Goal: Information Seeking & Learning: Learn about a topic

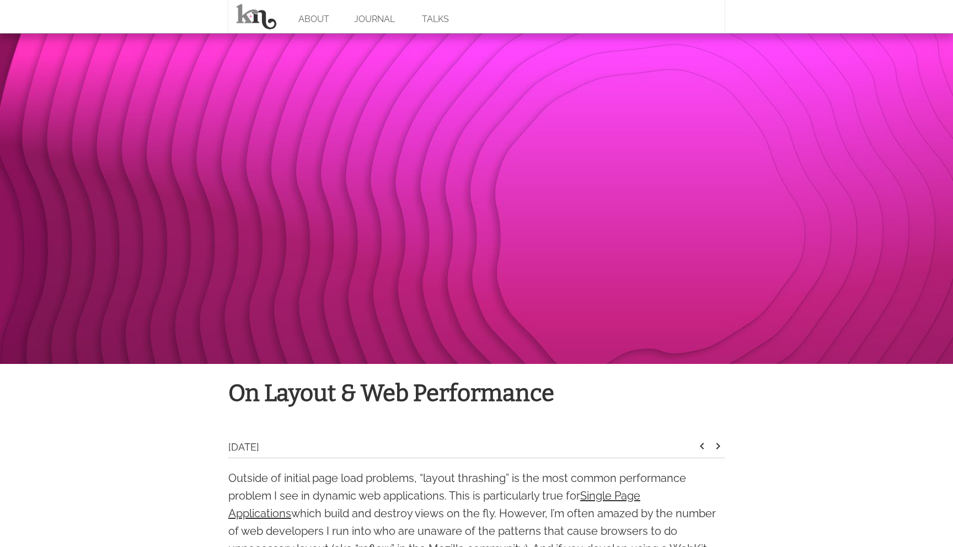
scroll to position [588, 0]
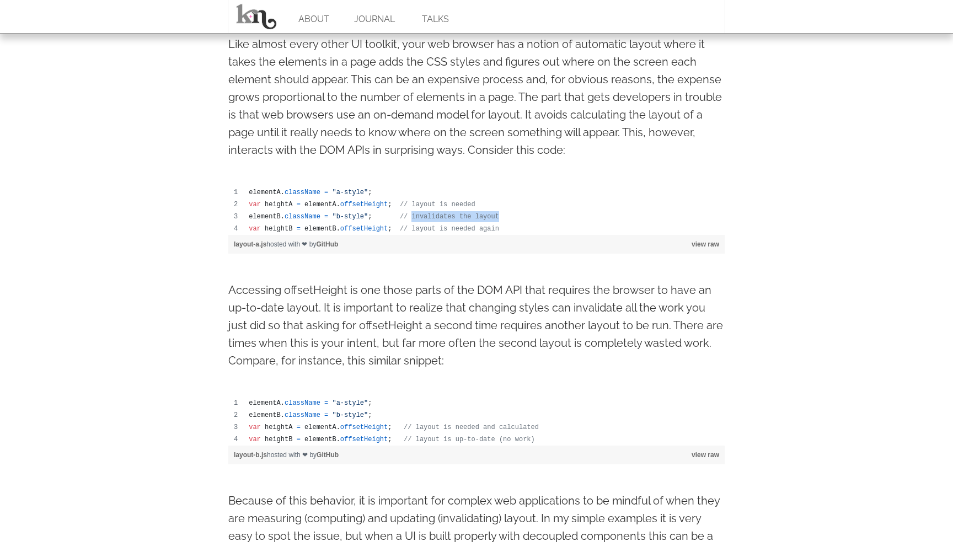
drag, startPoint x: 413, startPoint y: 215, endPoint x: 505, endPoint y: 216, distance: 92.1
click at [505, 216] on td "elementB . className = "b-style" ; // invalidates the layout" at bounding box center [484, 217] width 482 height 12
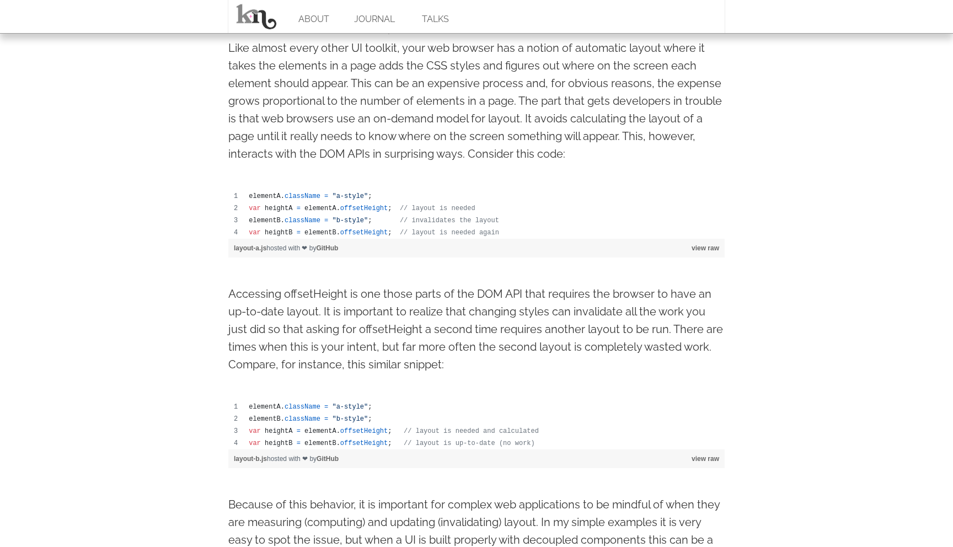
scroll to position [585, 0]
drag, startPoint x: 447, startPoint y: 346, endPoint x: 560, endPoint y: 355, distance: 112.8
click at [560, 355] on p "Accessing offsetHeight is one those parts of the DOM API that requires the brow…" at bounding box center [476, 329] width 496 height 88
click at [543, 364] on p "Accessing offsetHeight is one those parts of the DOM API that requires the brow…" at bounding box center [476, 329] width 496 height 88
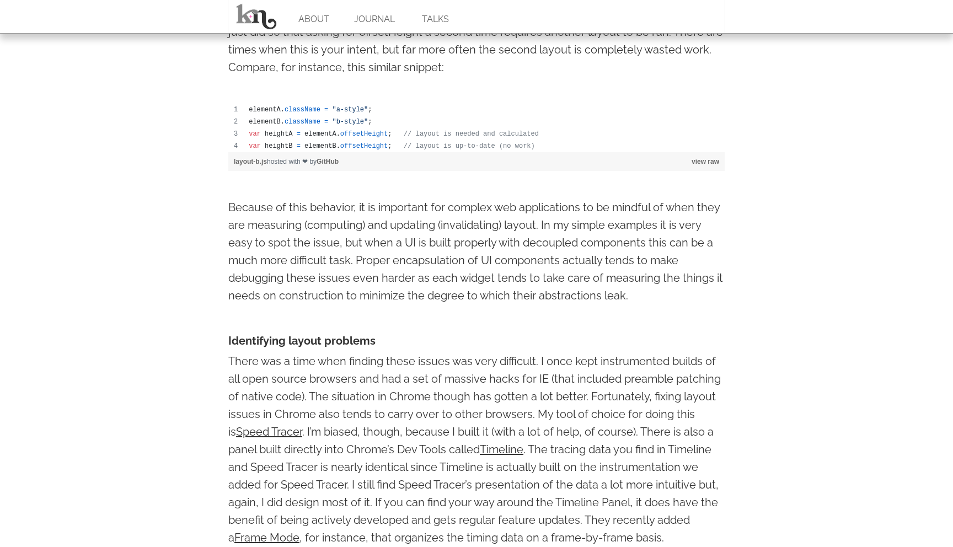
scroll to position [886, 0]
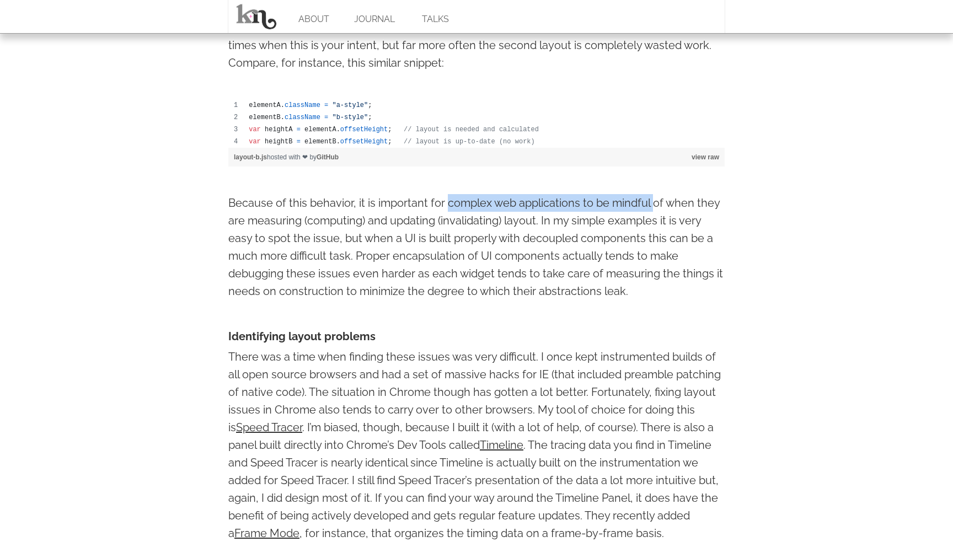
drag, startPoint x: 447, startPoint y: 205, endPoint x: 651, endPoint y: 204, distance: 203.6
click at [651, 204] on p "Because of this behavior, it is important for complex web applications to be mi…" at bounding box center [476, 247] width 496 height 106
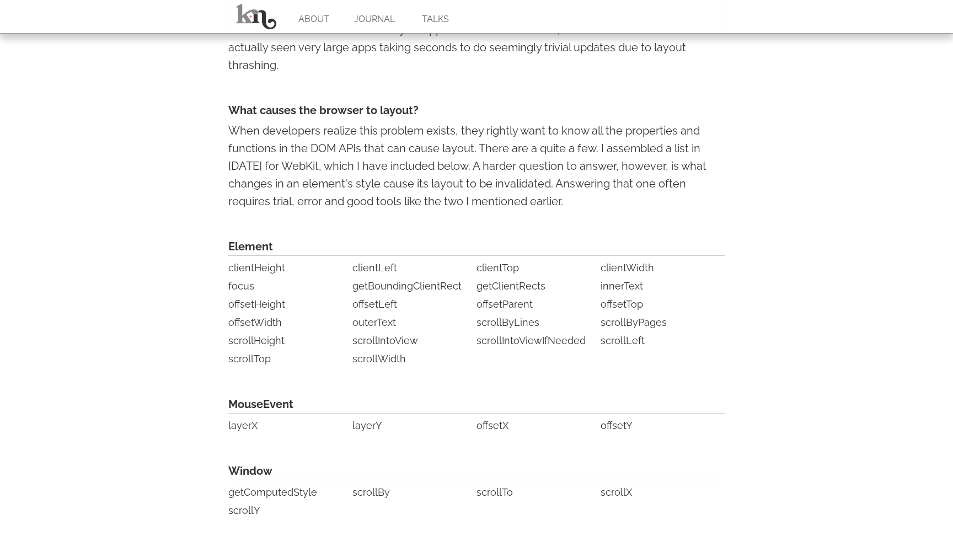
scroll to position [2393, 0]
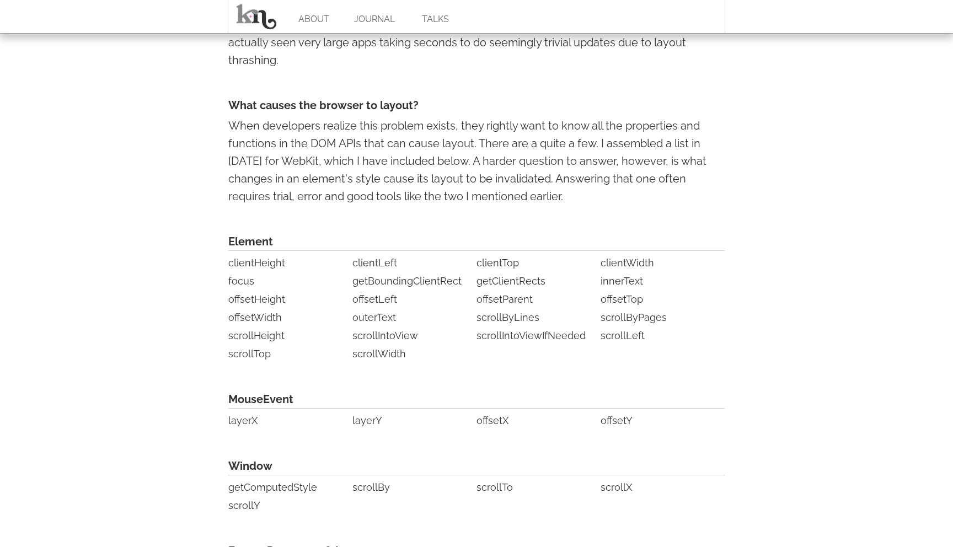
click at [474, 106] on h4 "What causes the browser to layout?" at bounding box center [476, 106] width 496 height 18
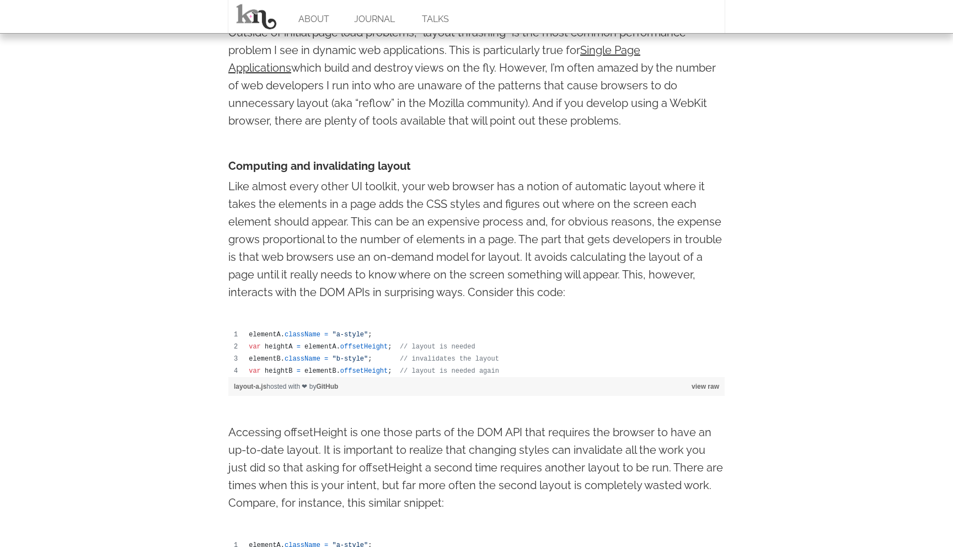
scroll to position [267, 0]
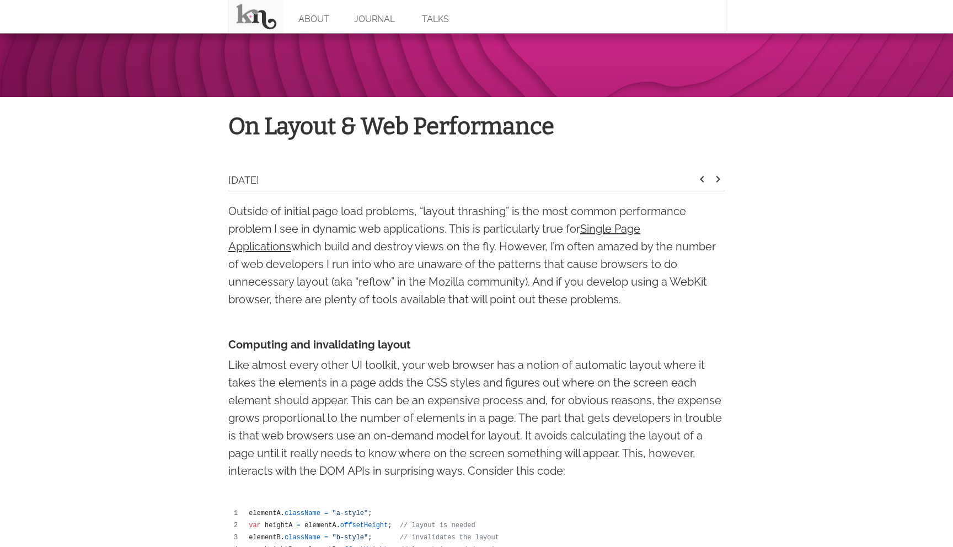
click at [265, 15] on link at bounding box center [255, 16] width 55 height 33
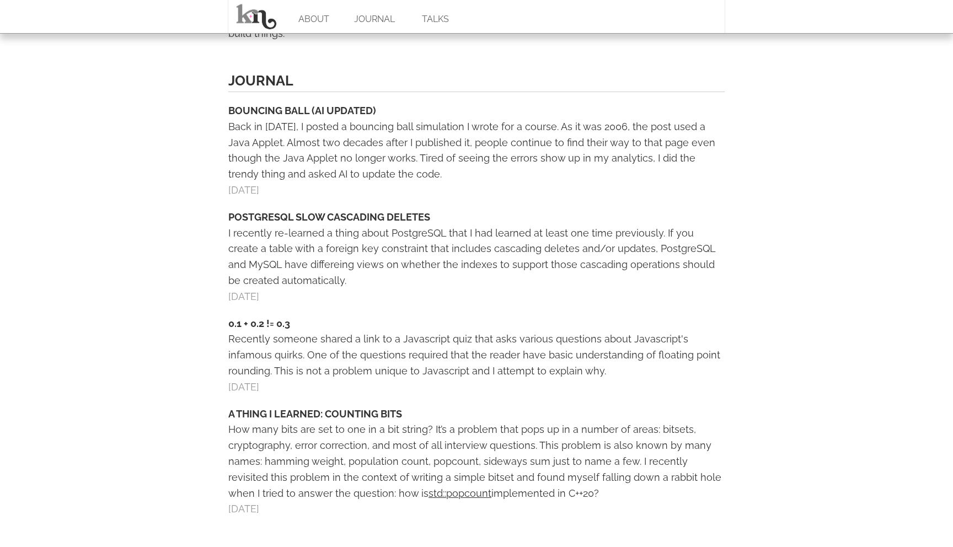
scroll to position [567, 0]
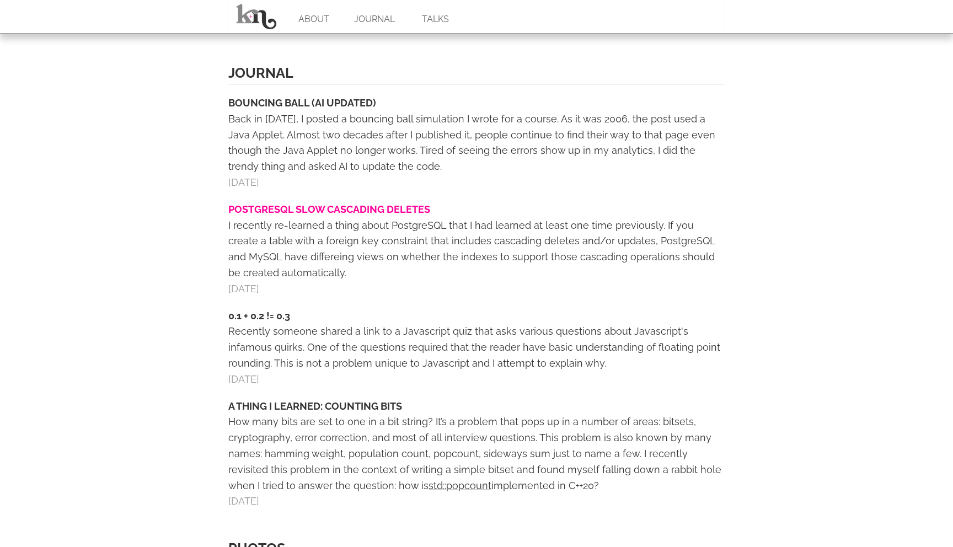
click at [322, 204] on link "POSTGRESQL SLOW CASCADING DELETES" at bounding box center [329, 210] width 202 height 12
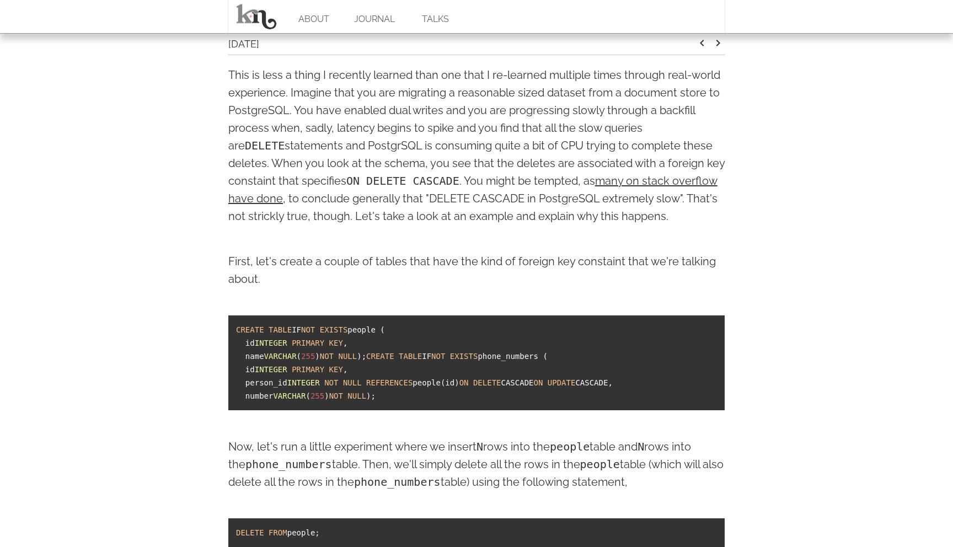
scroll to position [403, 0]
click at [321, 201] on p "This is less a thing I recently learned than one that I re-learned multiple tim…" at bounding box center [476, 146] width 496 height 159
click at [374, 204] on p "This is less a thing I recently learned than one that I re-learned multiple tim…" at bounding box center [476, 146] width 496 height 159
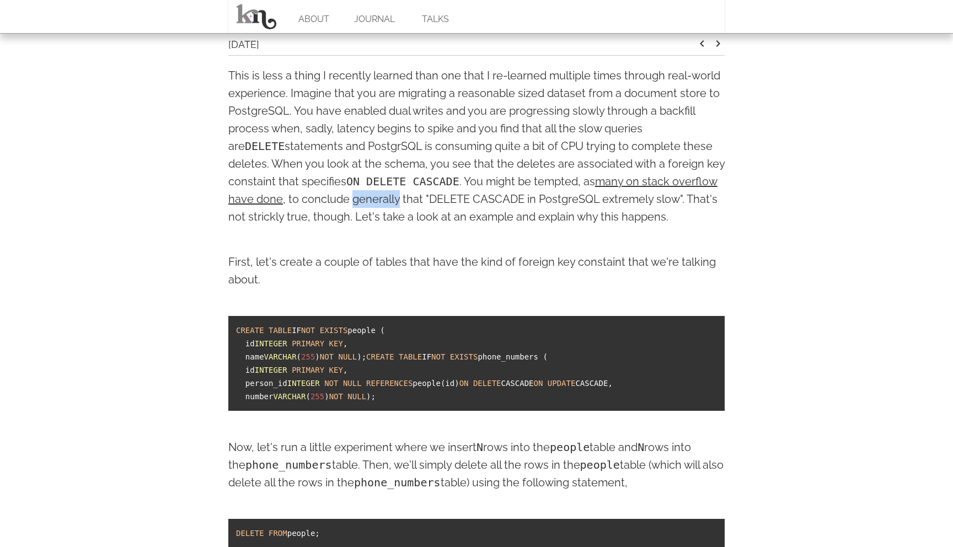
click at [426, 209] on p "This is less a thing I recently learned than one that I re-learned multiple tim…" at bounding box center [476, 146] width 496 height 159
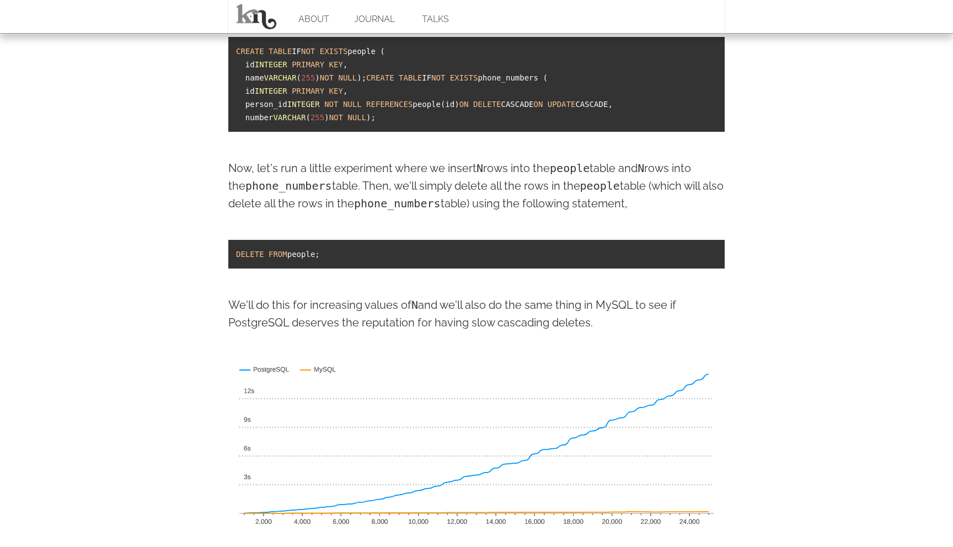
scroll to position [673, 0]
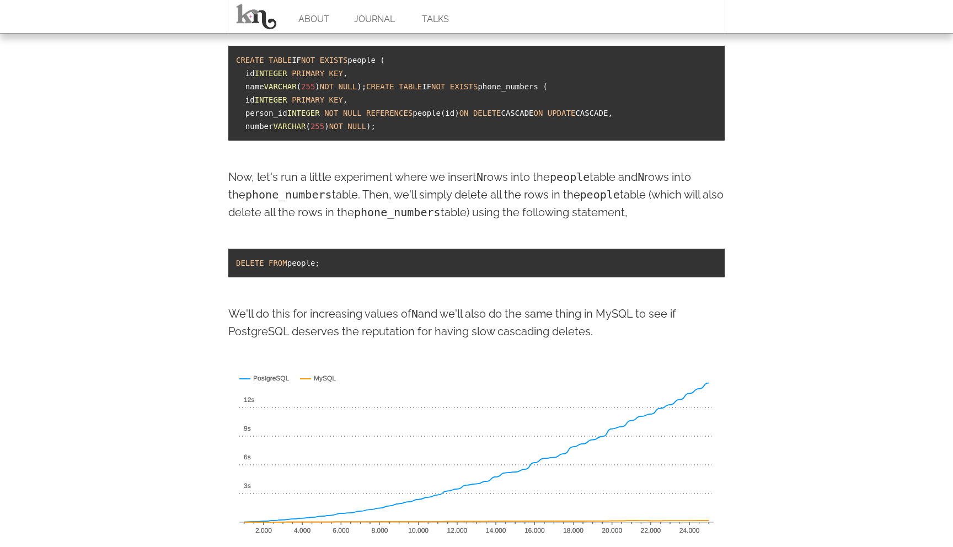
click at [679, 205] on p "Now, let's run a little experiment where we insert N rows into the people table…" at bounding box center [476, 194] width 496 height 53
click at [354, 216] on p "Now, let's run a little experiment where we insert N rows into the people table…" at bounding box center [476, 194] width 496 height 53
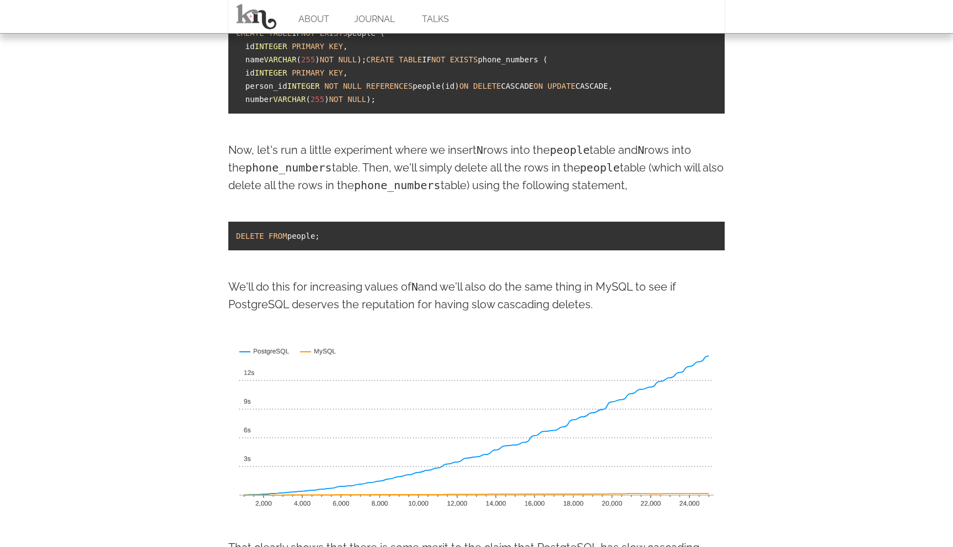
scroll to position [702, 0]
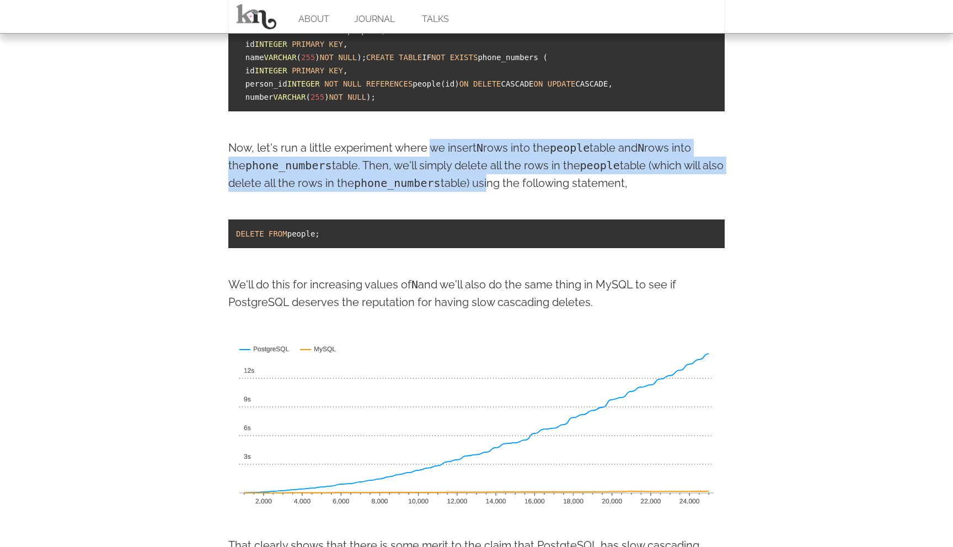
drag, startPoint x: 430, startPoint y: 175, endPoint x: 490, endPoint y: 212, distance: 70.6
click at [490, 192] on p "Now, let's run a little experiment where we insert N rows into the people table…" at bounding box center [476, 165] width 496 height 53
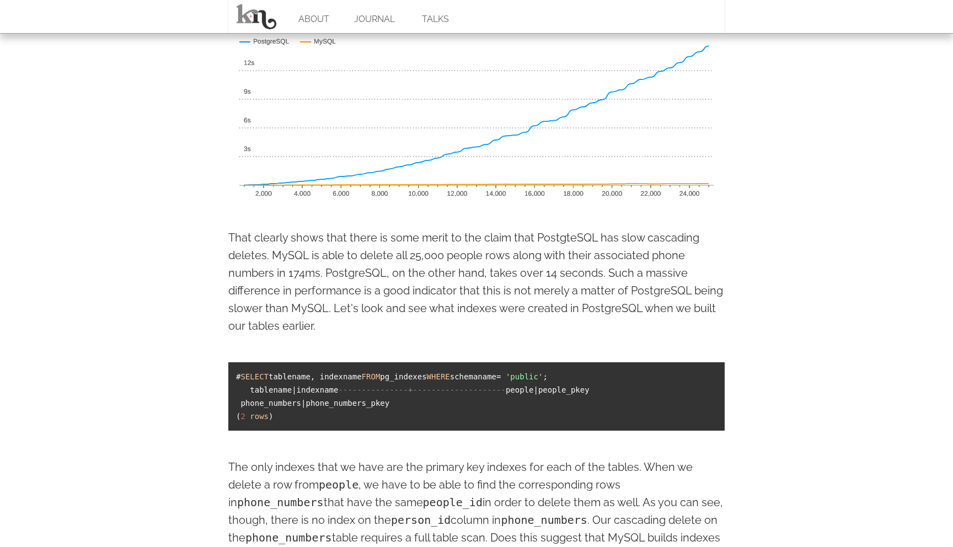
scroll to position [1015, 0]
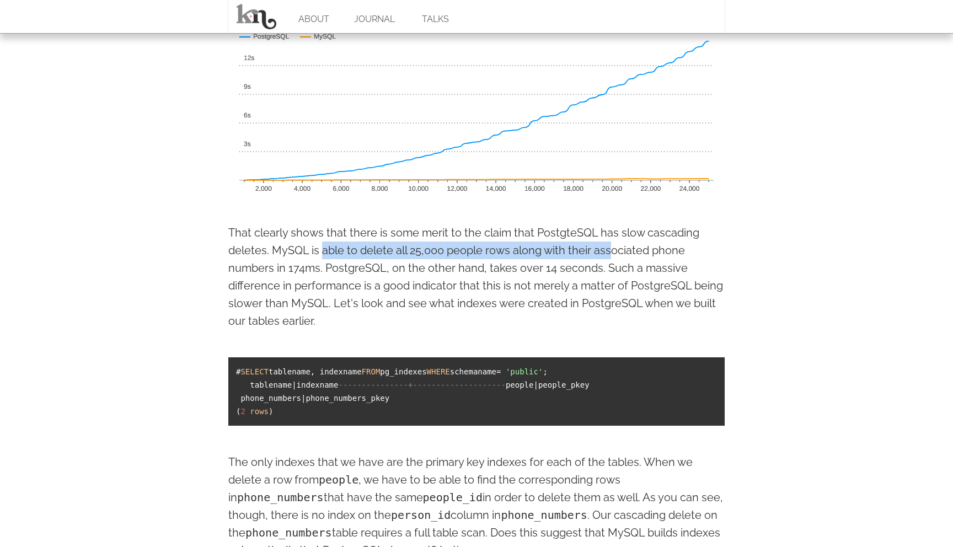
drag, startPoint x: 323, startPoint y: 276, endPoint x: 610, endPoint y: 274, distance: 286.3
click at [610, 274] on p "That clearly shows that there is some merit to the claim that PostgteSQL has sl…" at bounding box center [476, 277] width 496 height 106
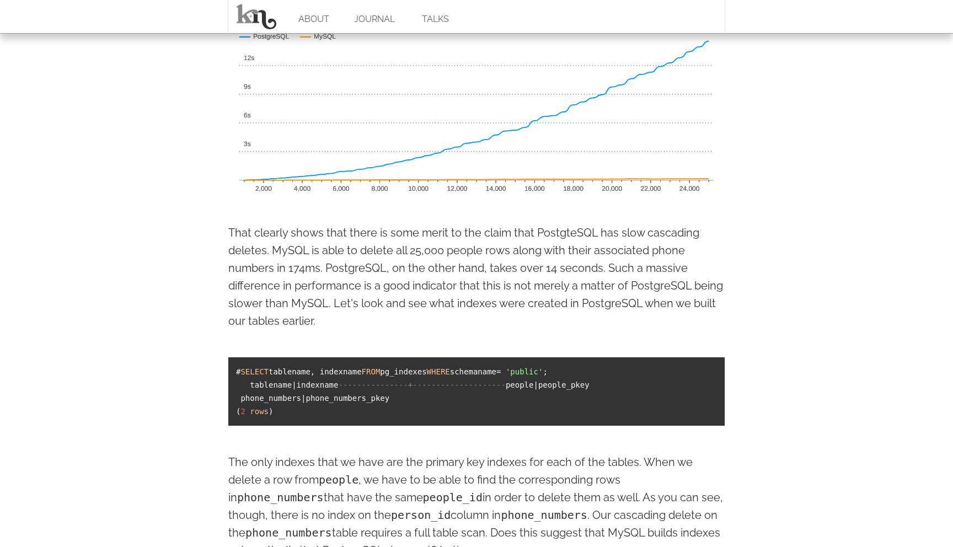
click at [635, 281] on p "That clearly shows that there is some merit to the claim that PostgteSQL has sl…" at bounding box center [476, 277] width 496 height 106
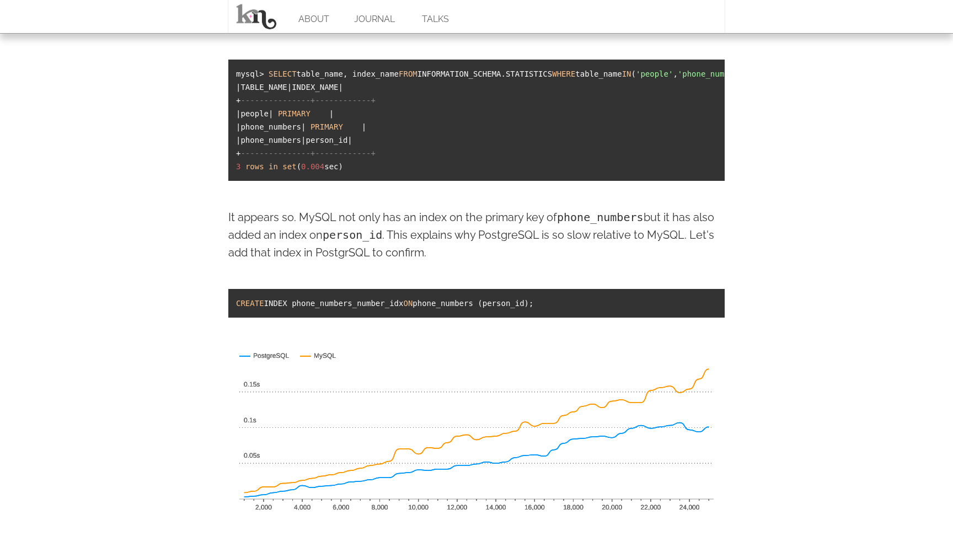
scroll to position [1544, 0]
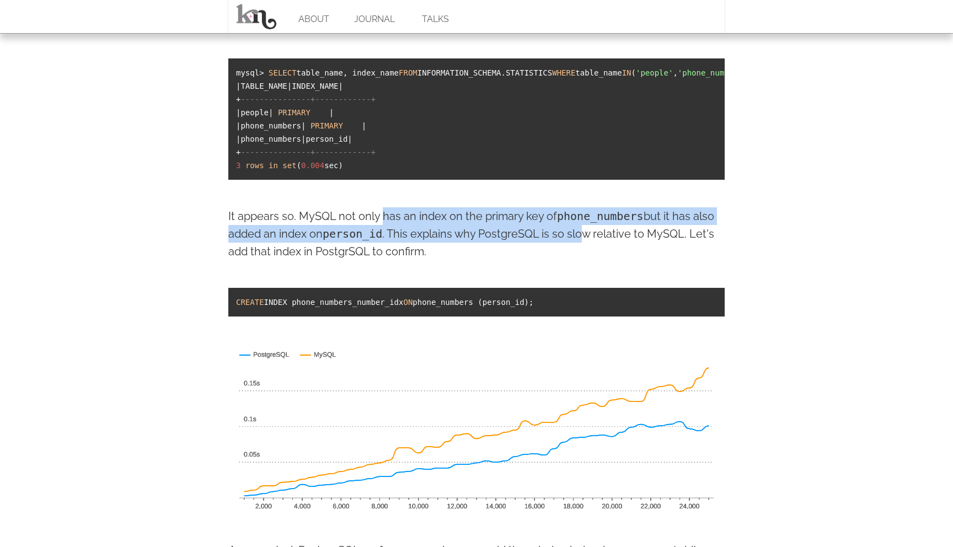
drag, startPoint x: 383, startPoint y: 337, endPoint x: 583, endPoint y: 347, distance: 199.9
click at [583, 260] on p "It appears so. MySQL not only has an index on the primary key of phone_numbers …" at bounding box center [476, 233] width 496 height 53
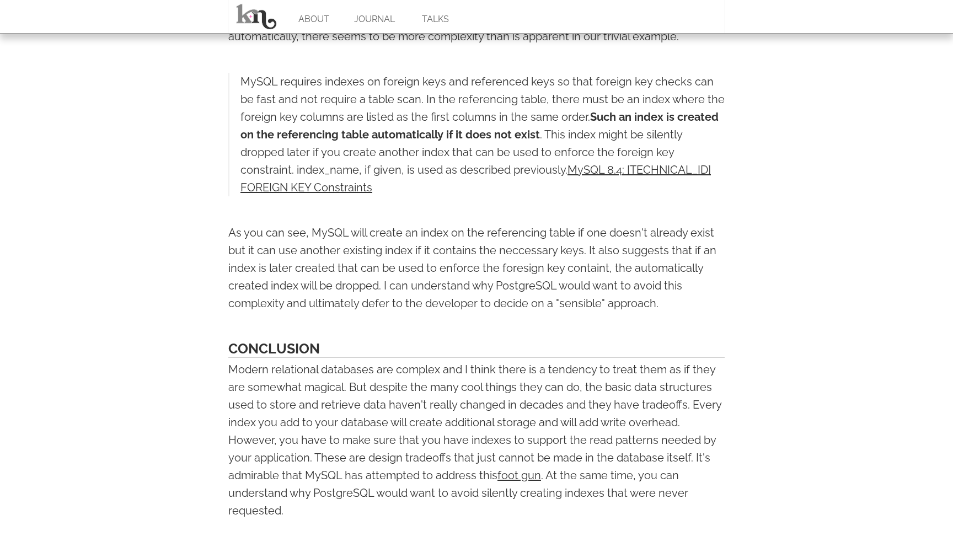
scroll to position [2522, 0]
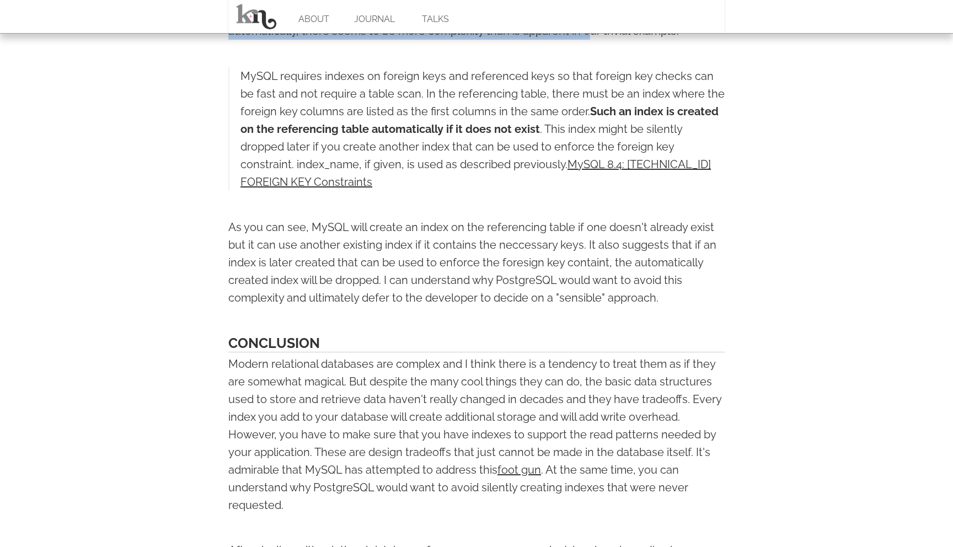
drag, startPoint x: 415, startPoint y: 130, endPoint x: 584, endPoint y: 142, distance: 168.7
click at [586, 40] on p "And if we look at the documentation for MySQL, we see that while they do create…" at bounding box center [476, 21] width 496 height 35
click at [584, 40] on p "And if we look at the documentation for MySQL, we see that while they do create…" at bounding box center [476, 21] width 496 height 35
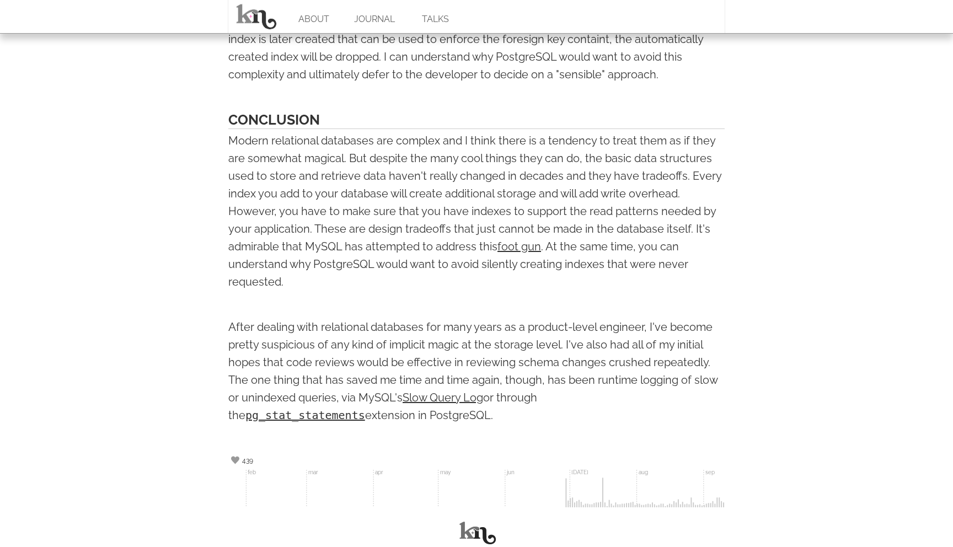
scroll to position [2868, 0]
